Goal: Information Seeking & Learning: Learn about a topic

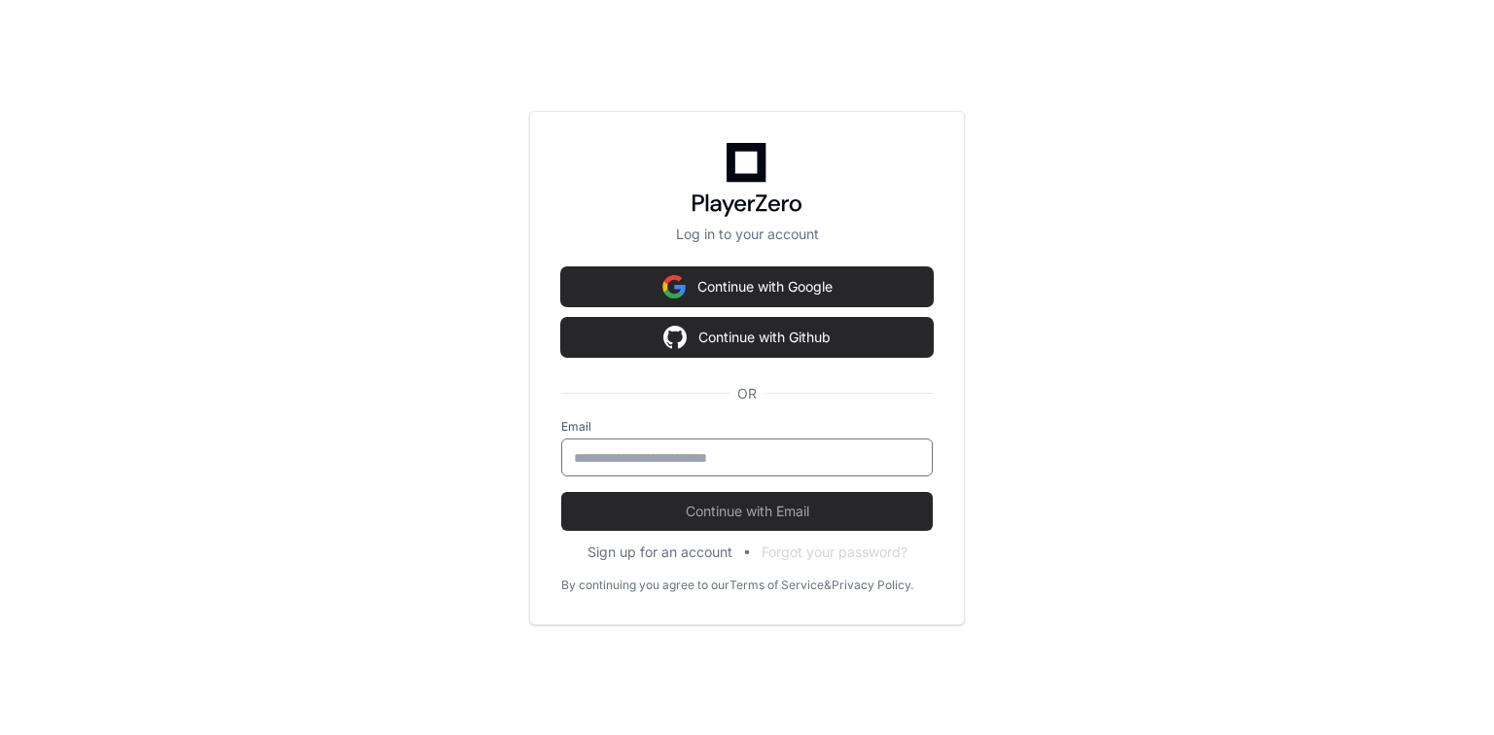
click at [581, 463] on input "email" at bounding box center [747, 457] width 346 height 19
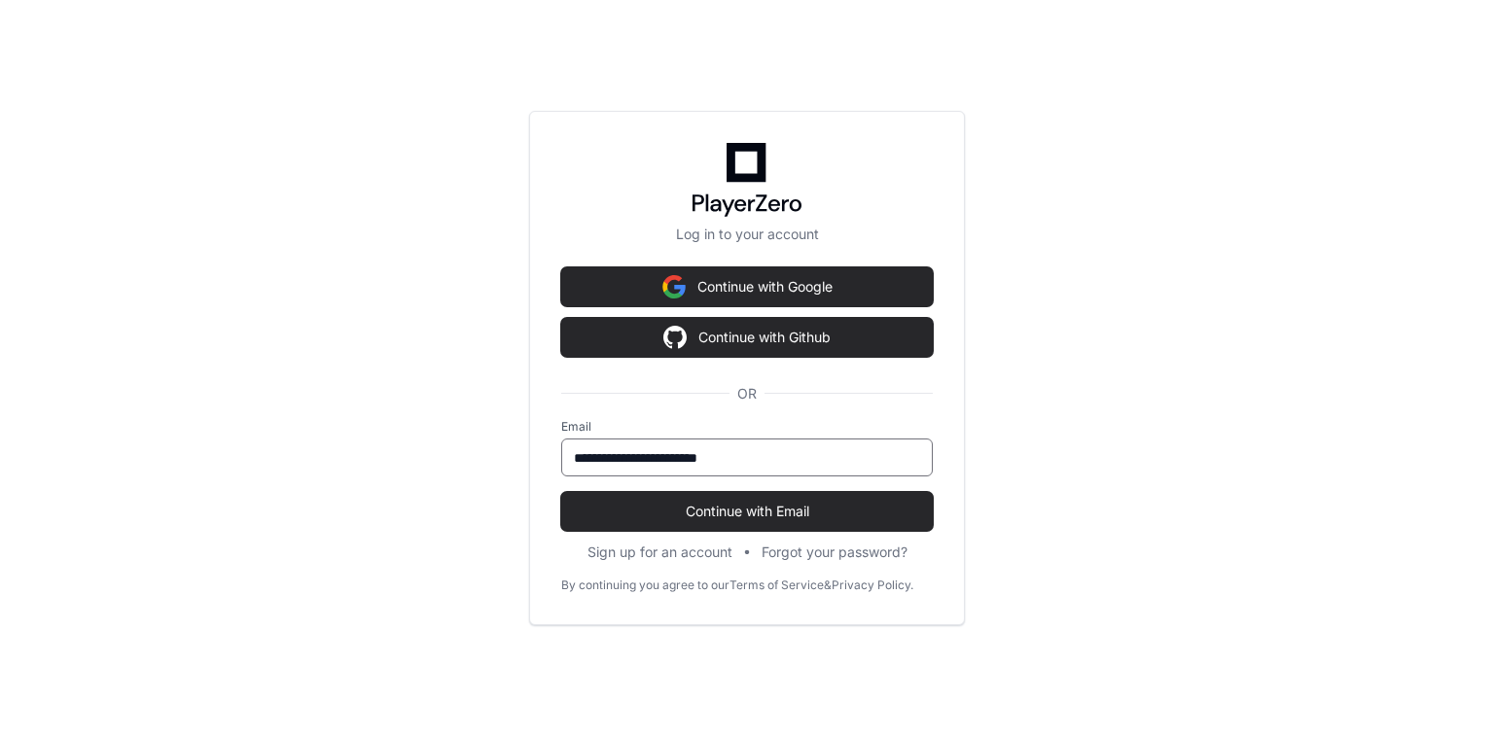
type input "**********"
click at [561, 492] on button "Continue with Email" at bounding box center [747, 511] width 372 height 39
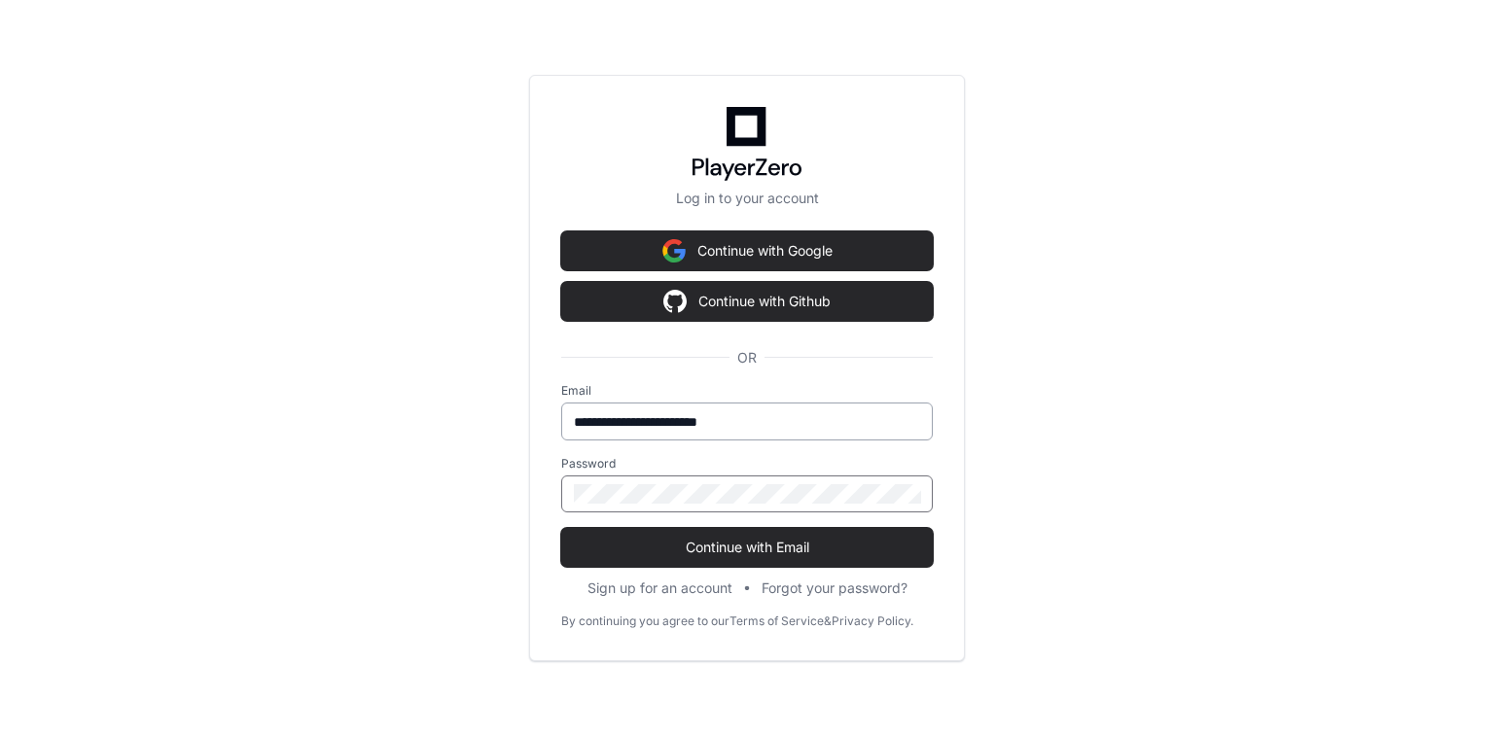
click at [561, 528] on button "Continue with Email" at bounding box center [747, 547] width 372 height 39
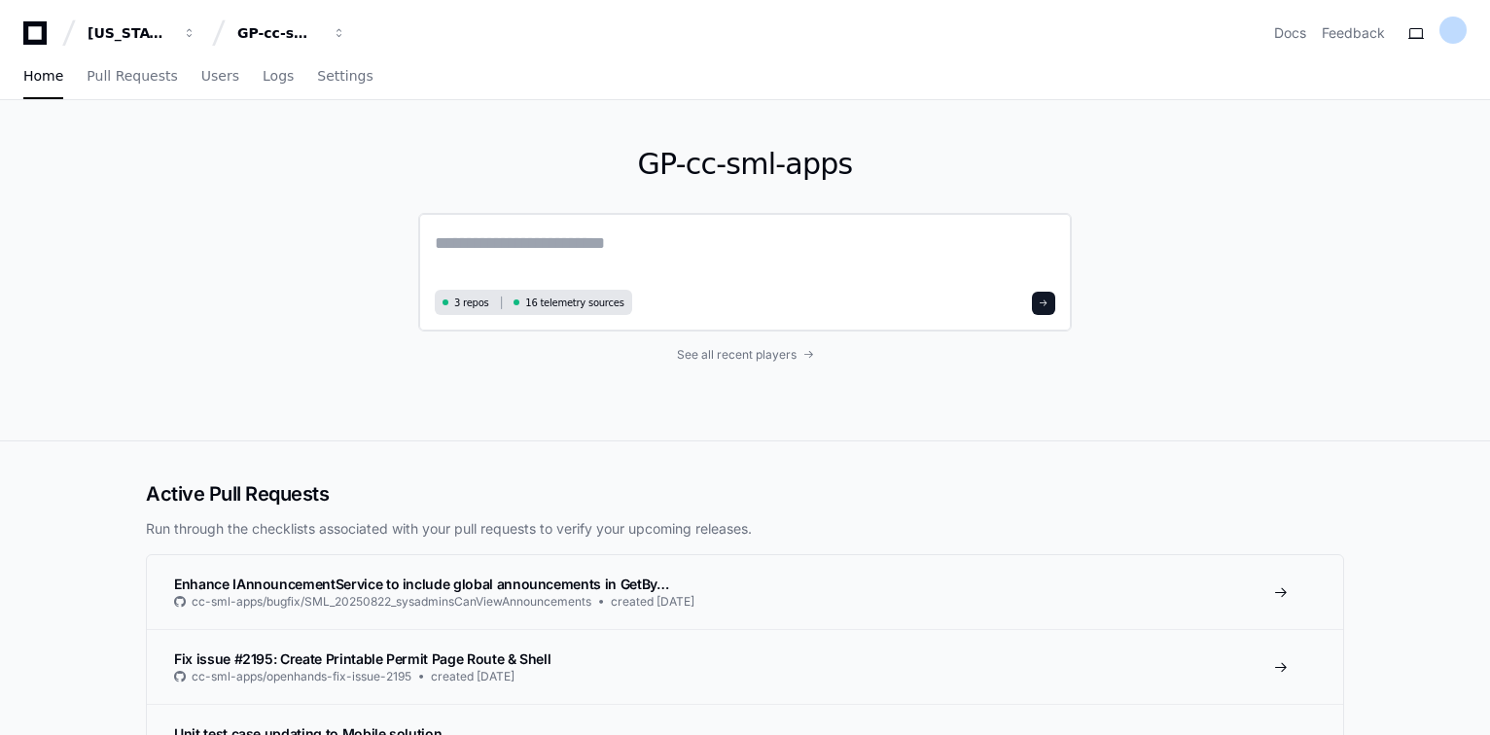
click at [460, 230] on textarea at bounding box center [745, 257] width 621 height 54
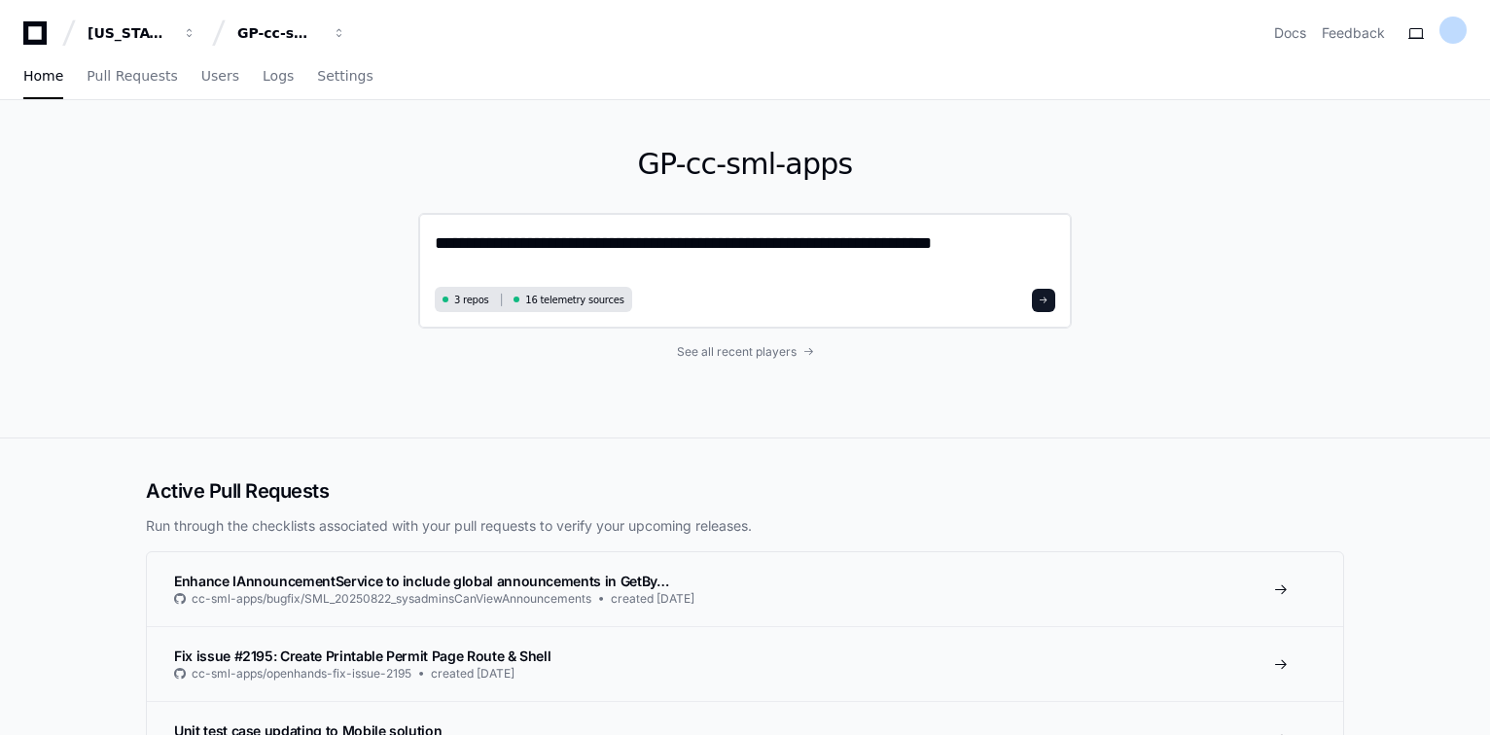
type textarea "**********"
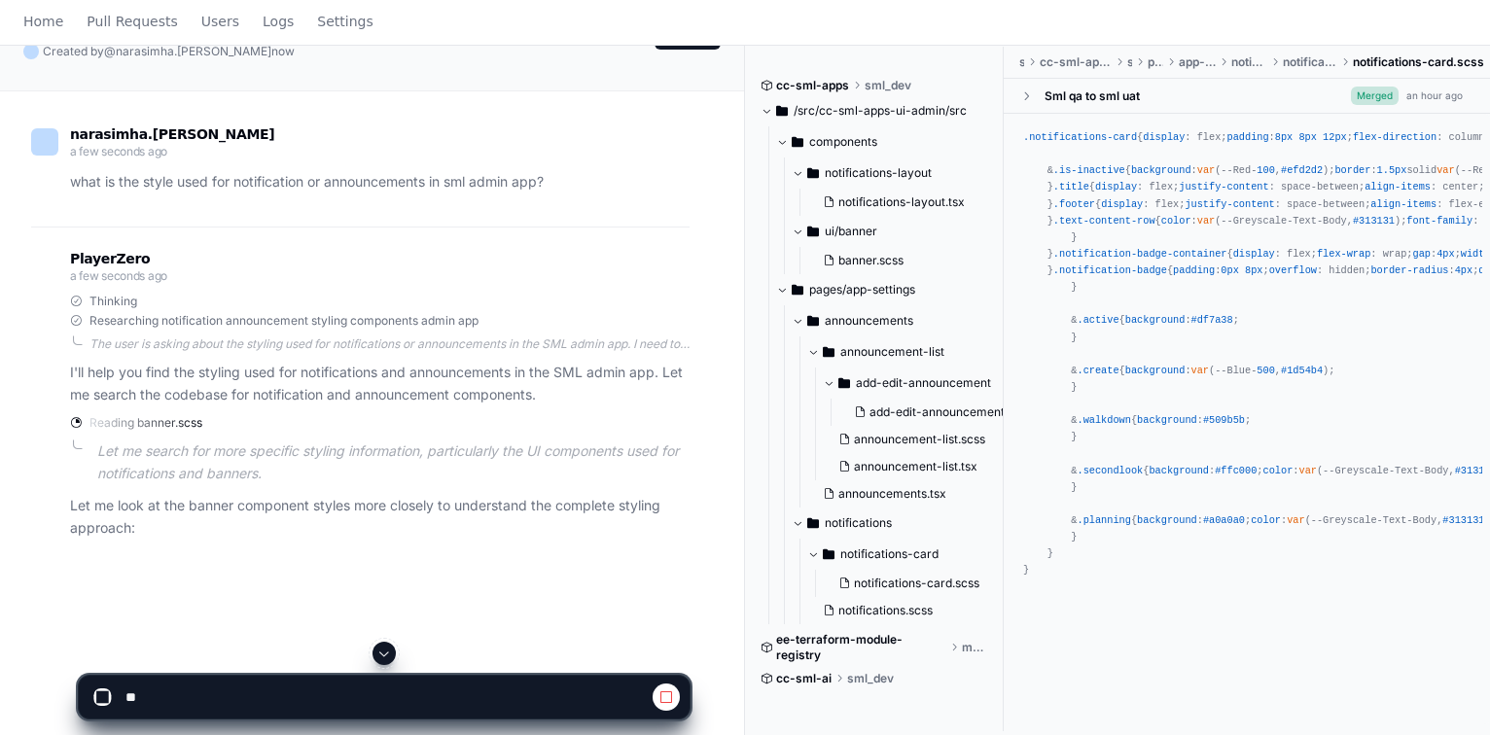
scroll to position [233, 0]
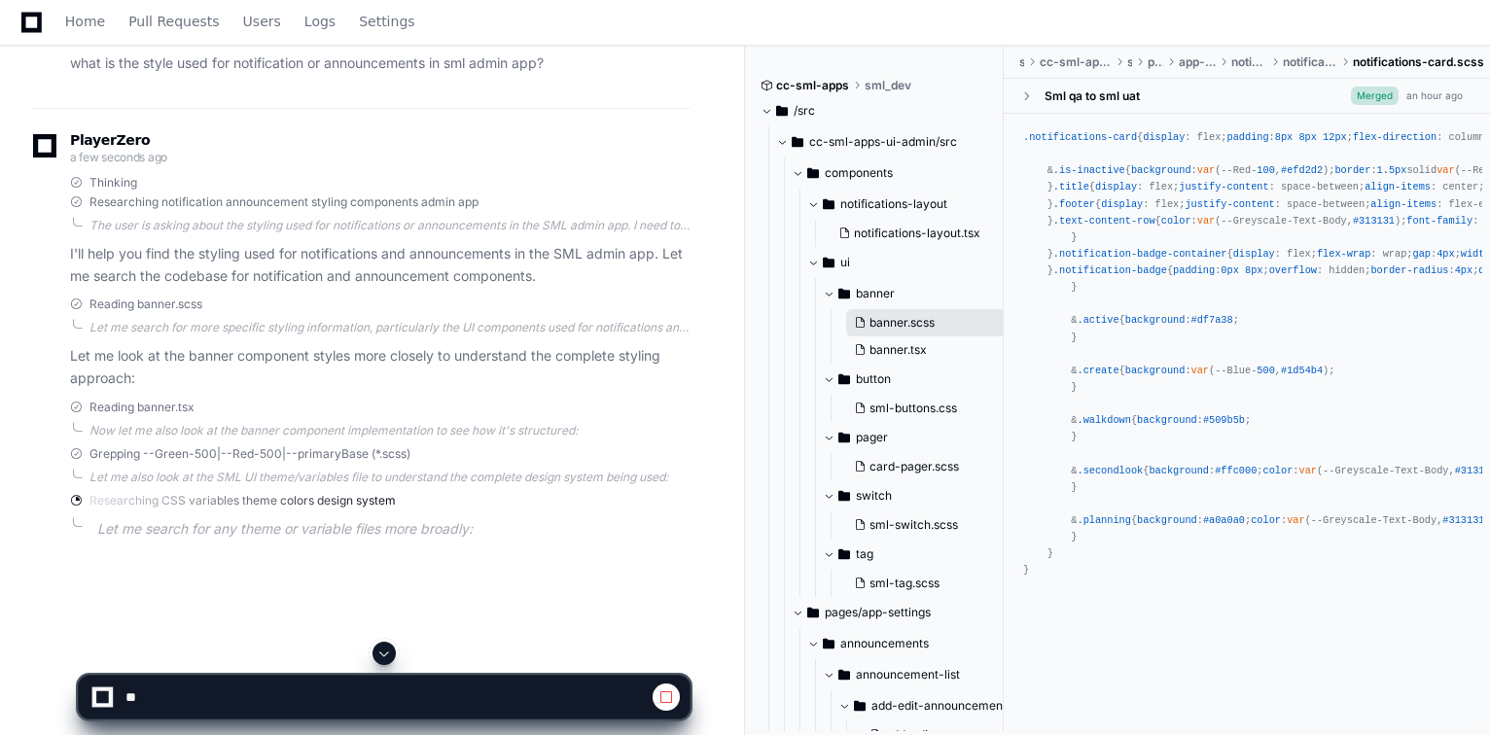
click at [906, 321] on span "banner.scss" at bounding box center [902, 323] width 65 height 16
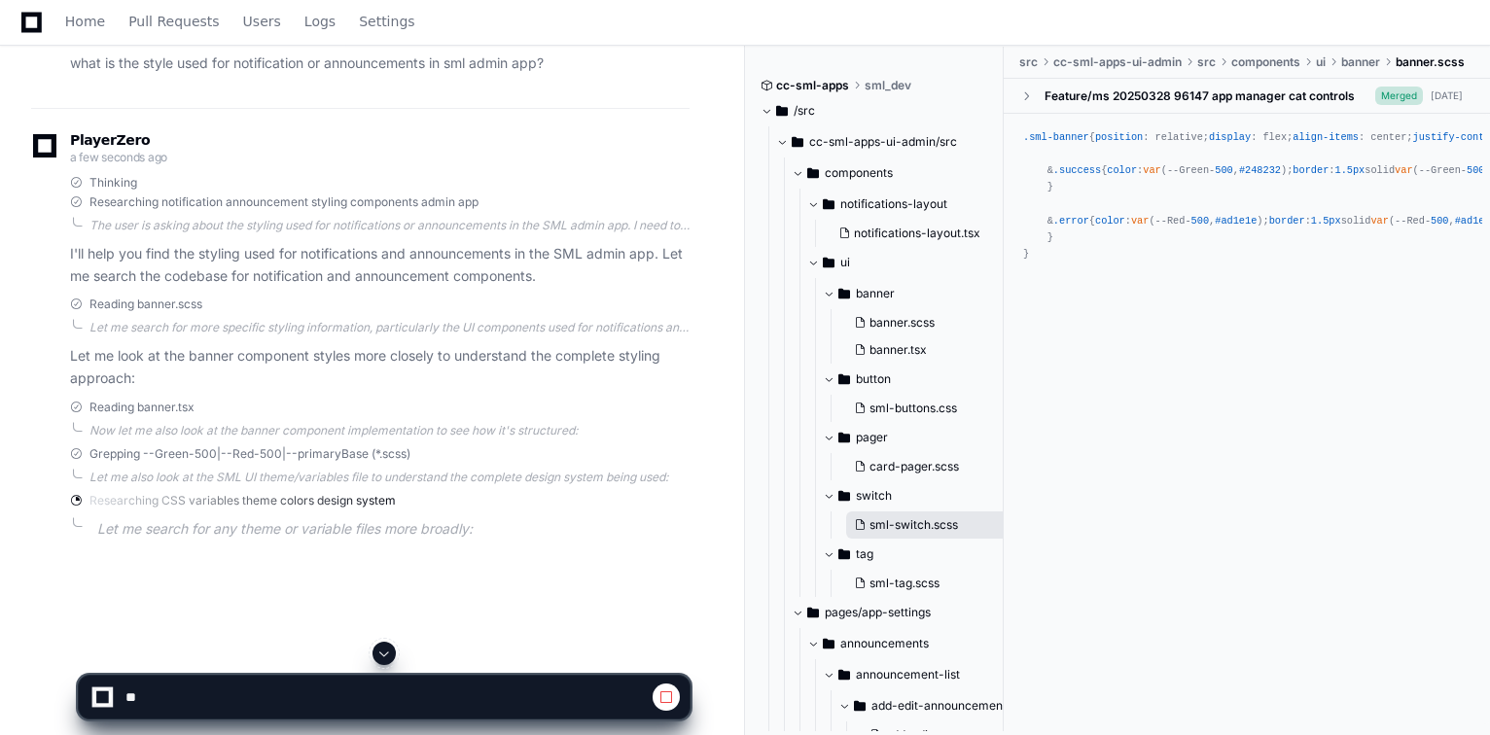
scroll to position [156, 0]
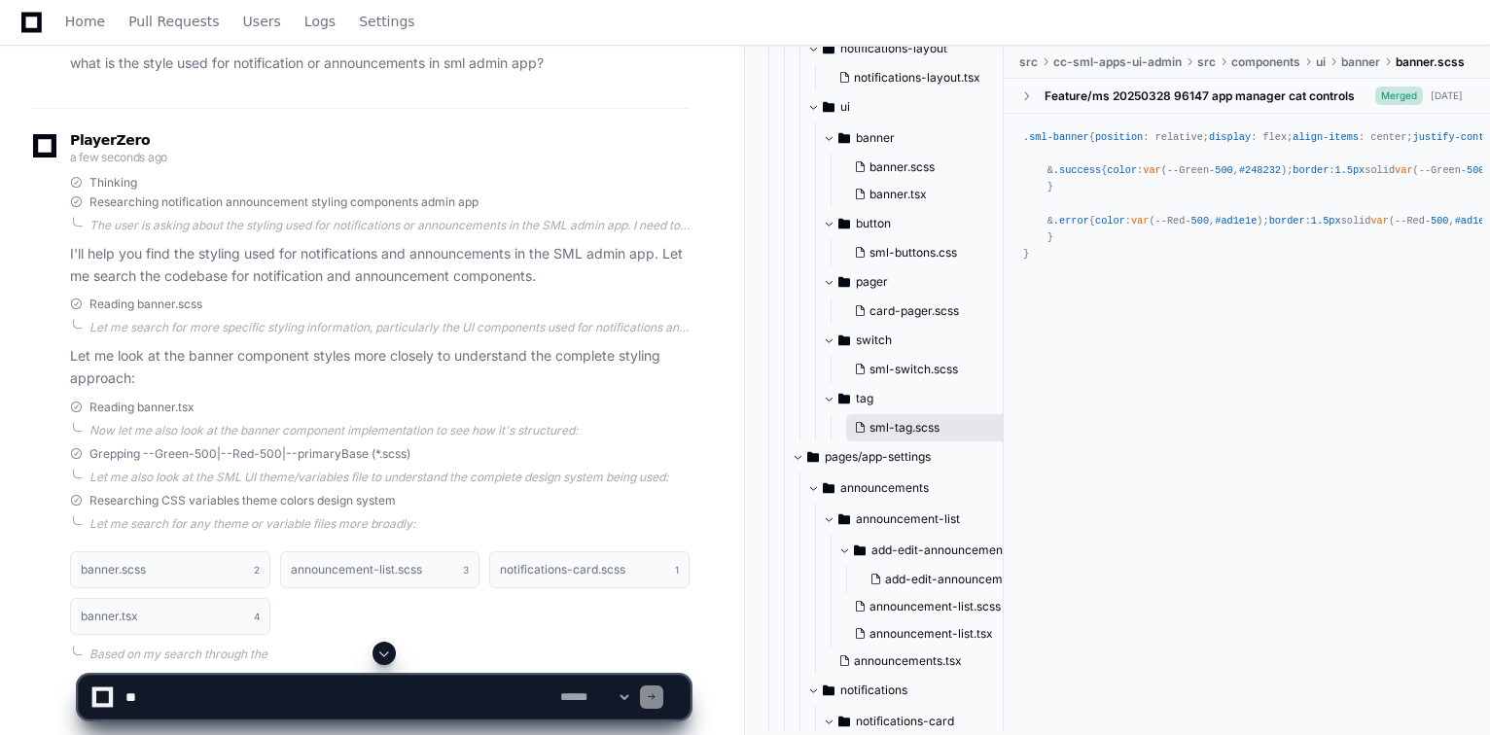
click at [909, 421] on span "sml-tag.scss" at bounding box center [905, 428] width 70 height 16
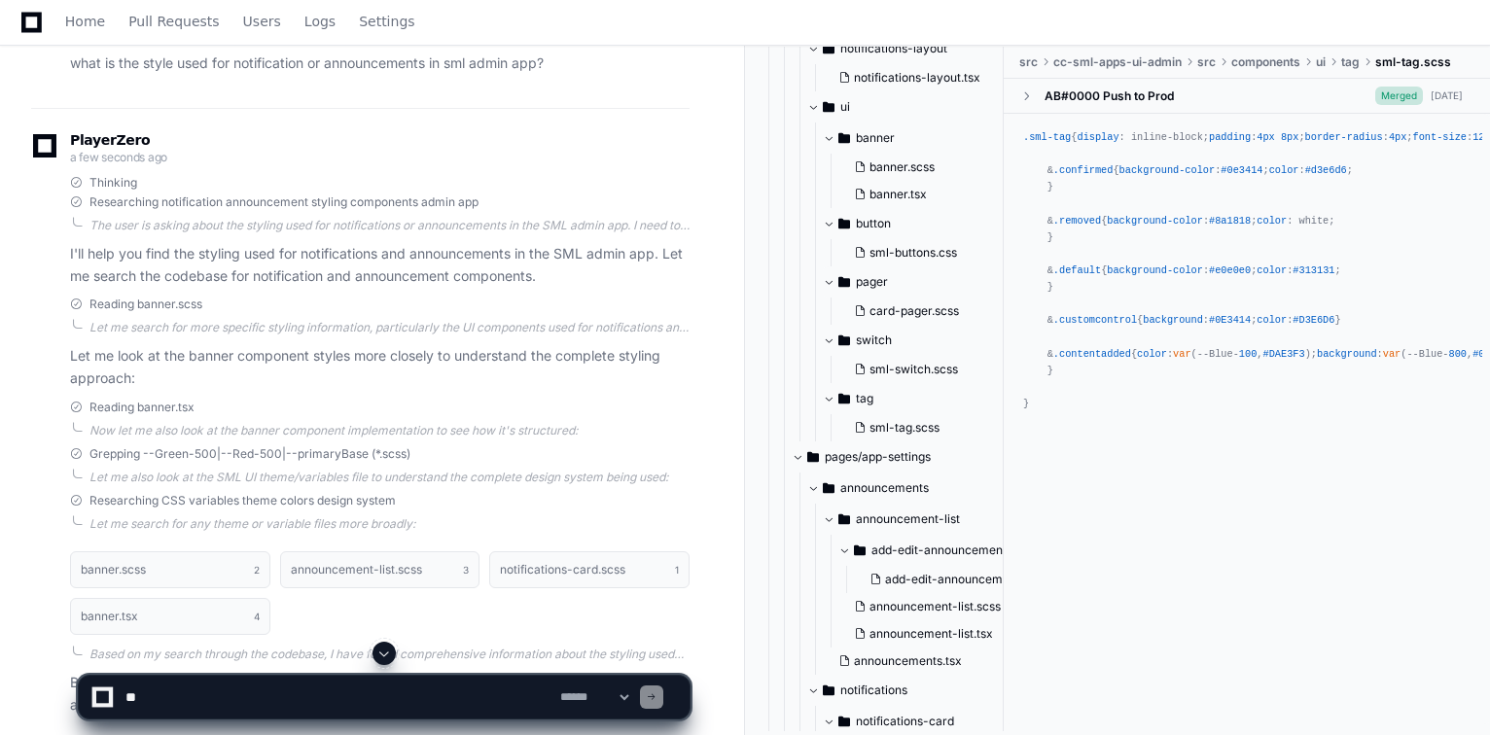
scroll to position [0, 0]
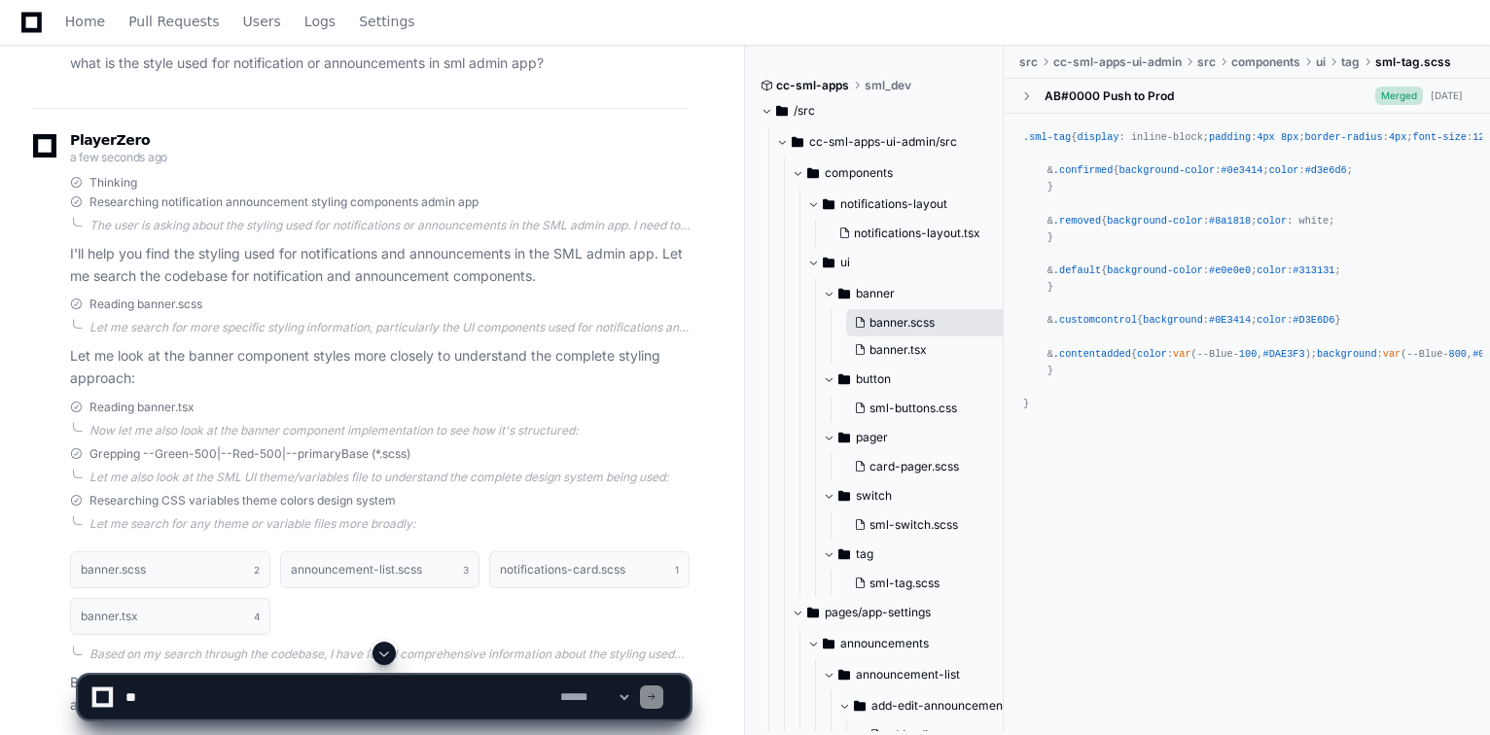
click at [896, 328] on span "banner.scss" at bounding box center [902, 323] width 65 height 16
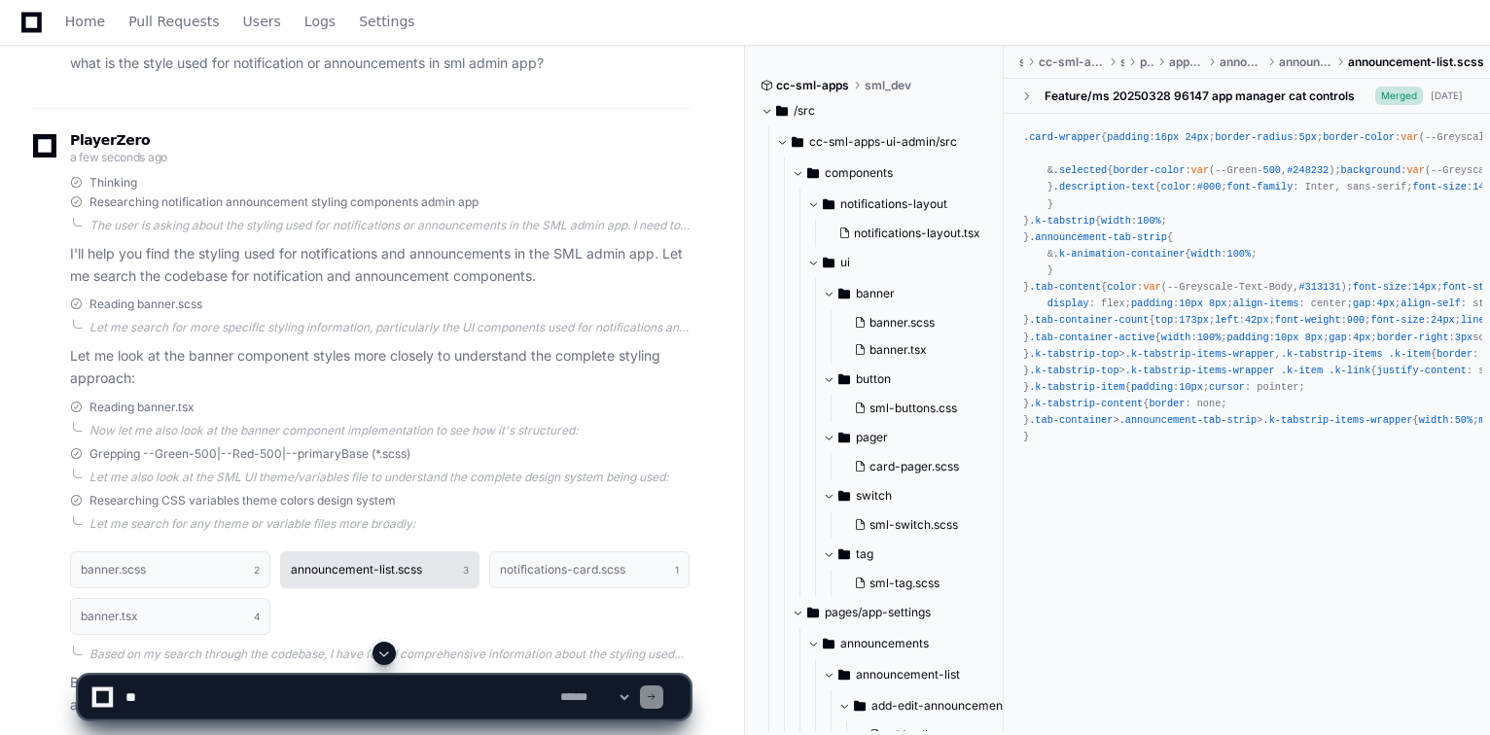
scroll to position [467, 0]
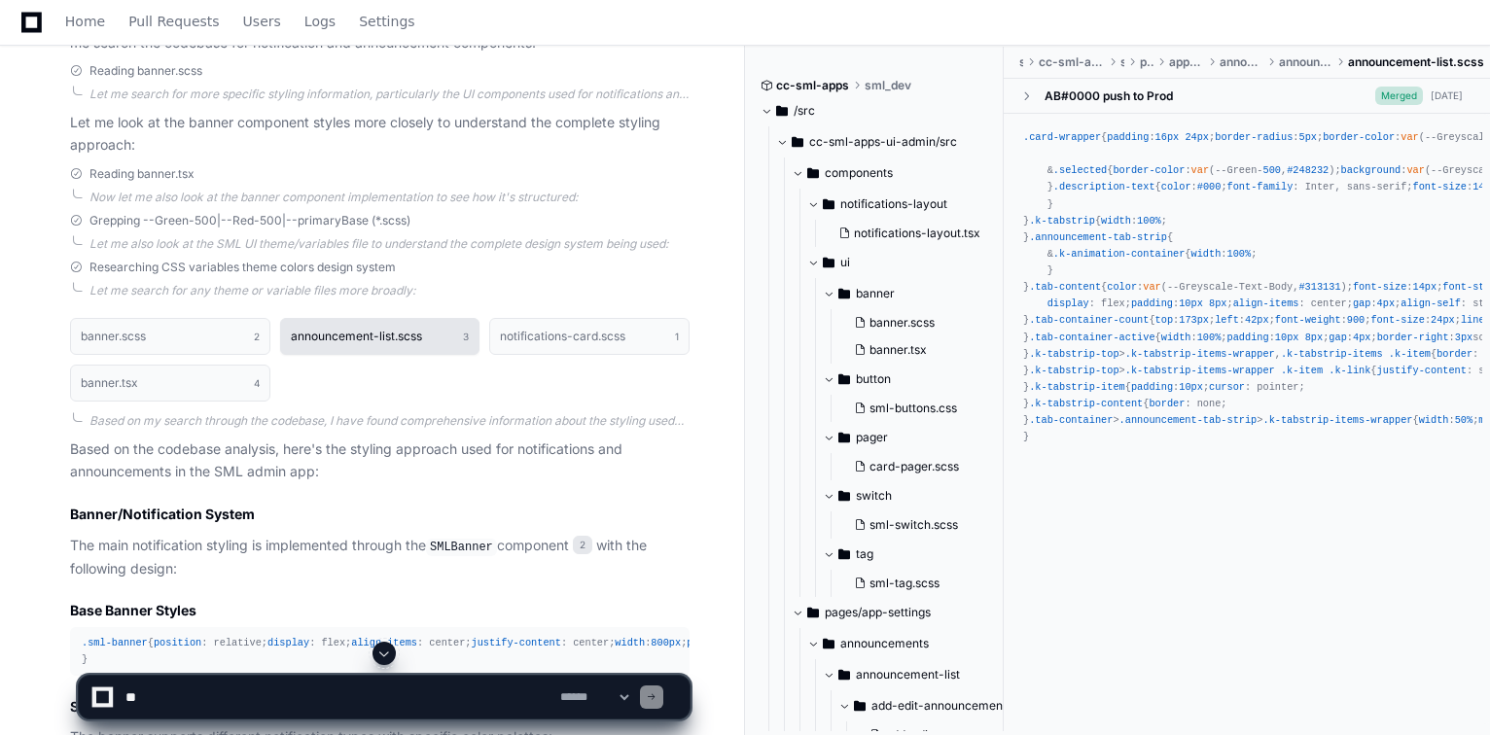
click at [377, 338] on h1 "announcement-list.scss" at bounding box center [356, 337] width 131 height 12
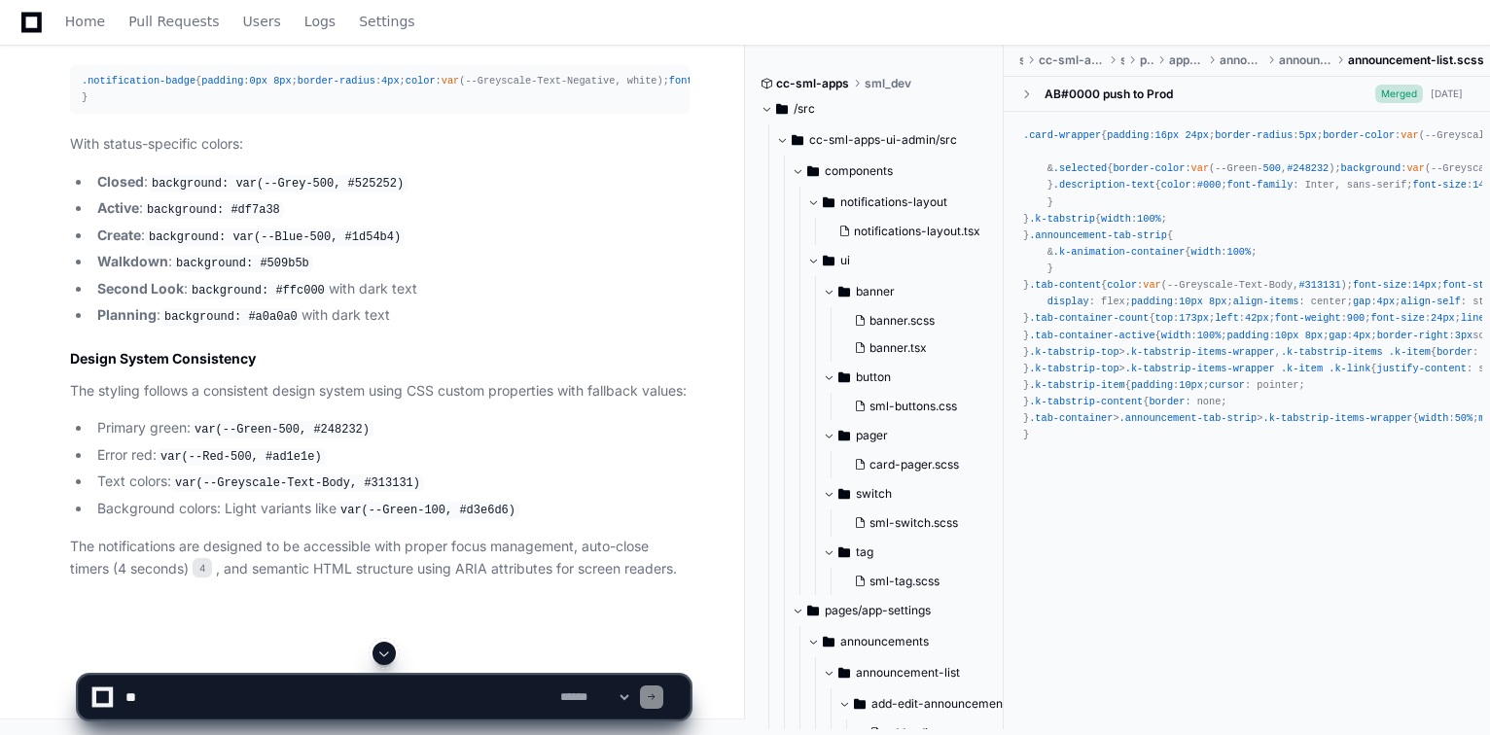
scroll to position [1708, 0]
click at [381, 87] on span "4px" at bounding box center [390, 81] width 18 height 12
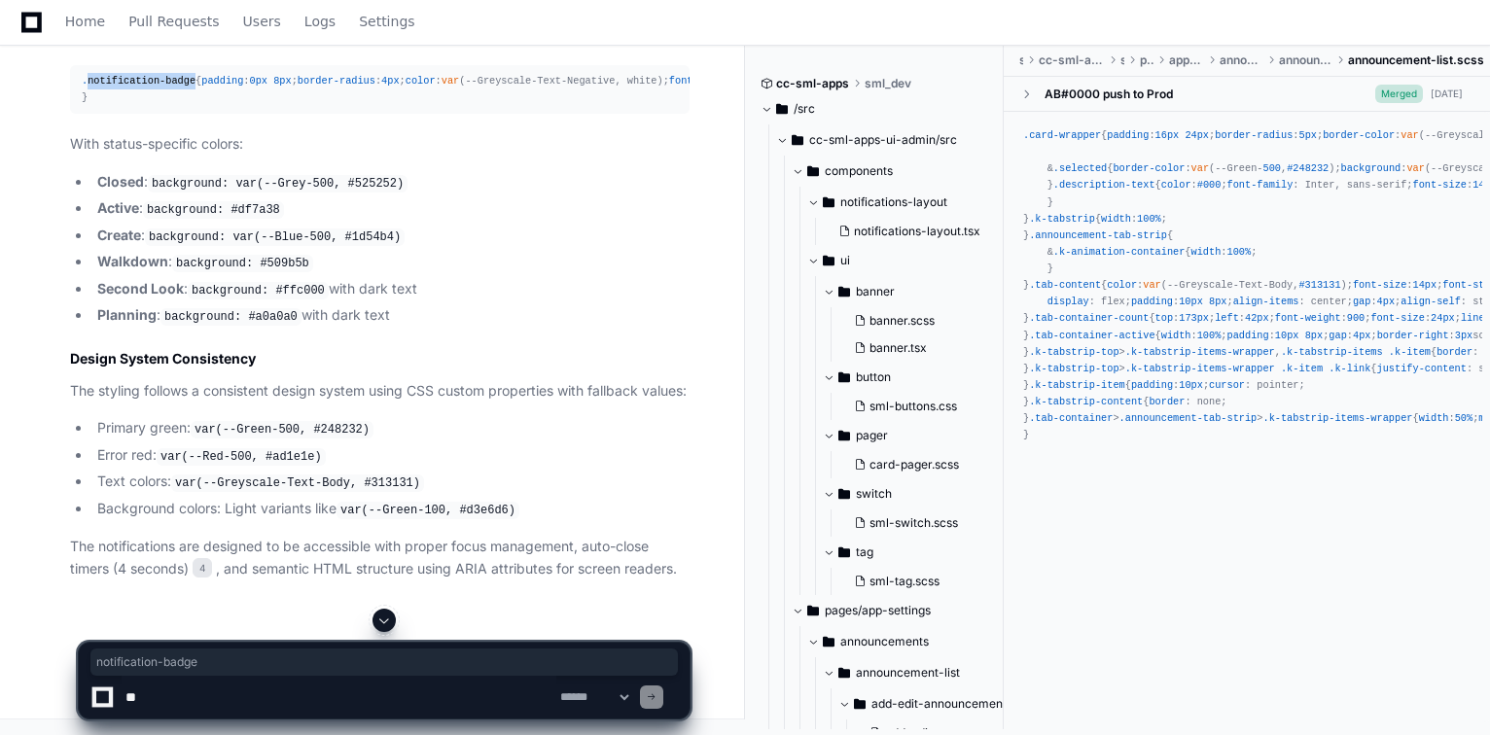
drag, startPoint x: 86, startPoint y: 416, endPoint x: 184, endPoint y: 416, distance: 98.2
click at [184, 87] on span ".notification-badge" at bounding box center [139, 81] width 114 height 12
